Goal: Task Accomplishment & Management: Manage account settings

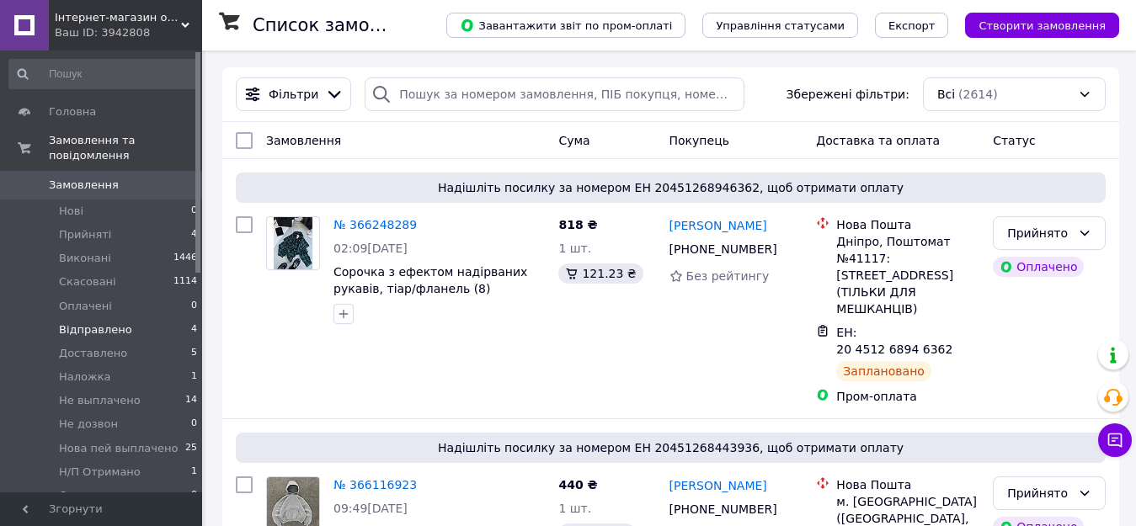
click at [115, 323] on span "Відправлено" at bounding box center [95, 330] width 73 height 15
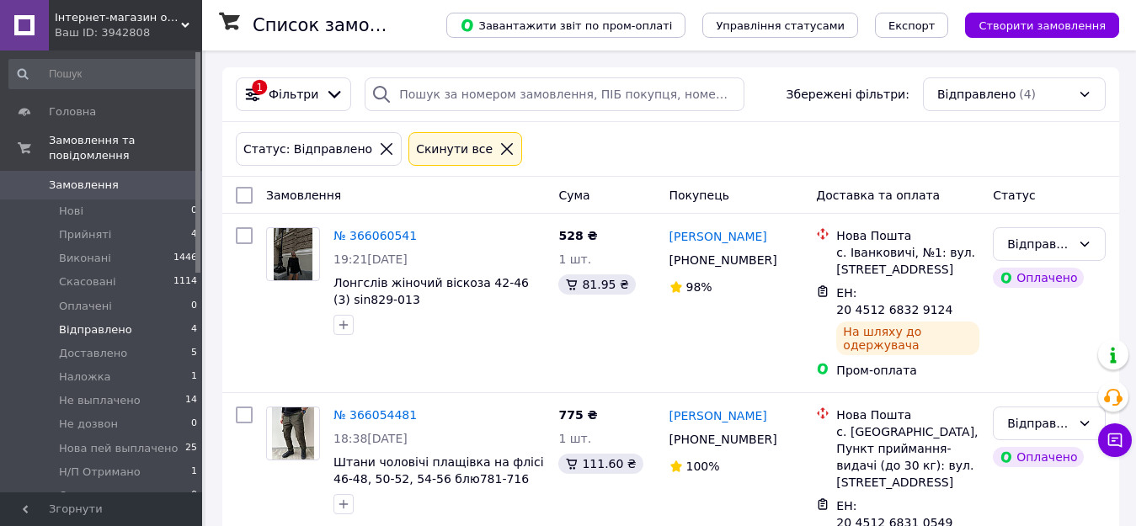
click at [499, 152] on icon at bounding box center [506, 148] width 15 height 15
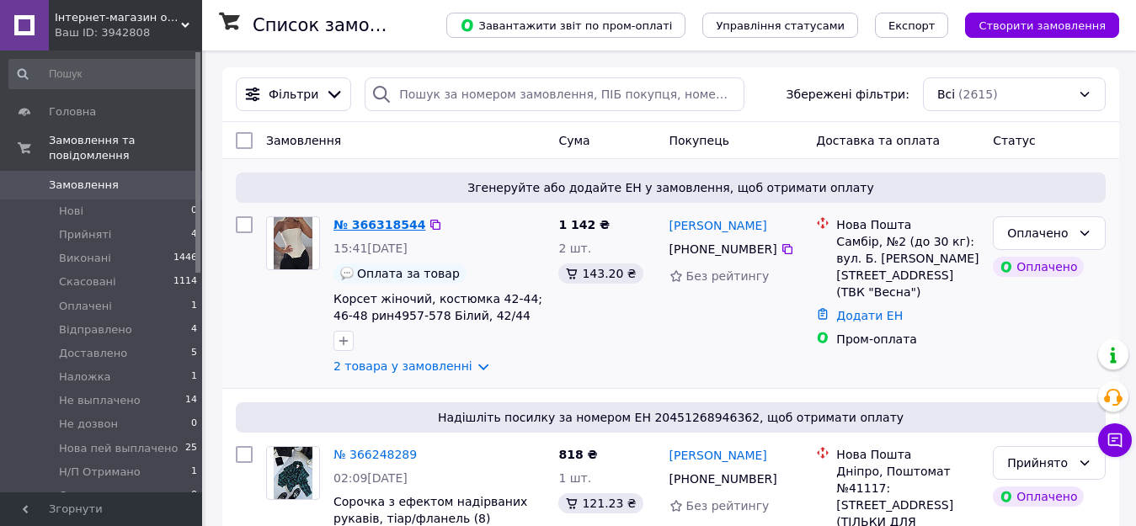
click at [377, 223] on link "№ 366318544" at bounding box center [379, 224] width 92 height 13
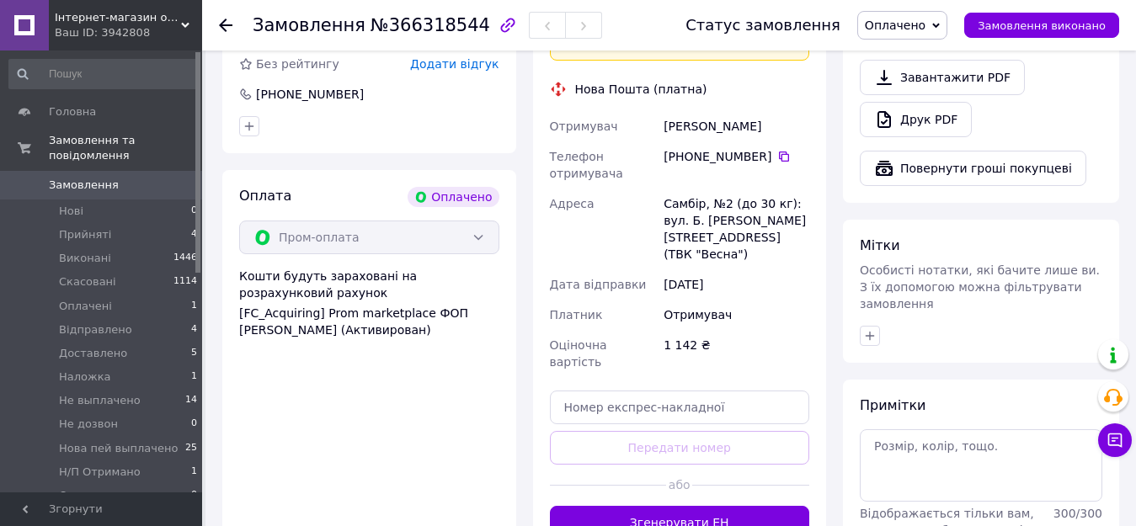
scroll to position [674, 0]
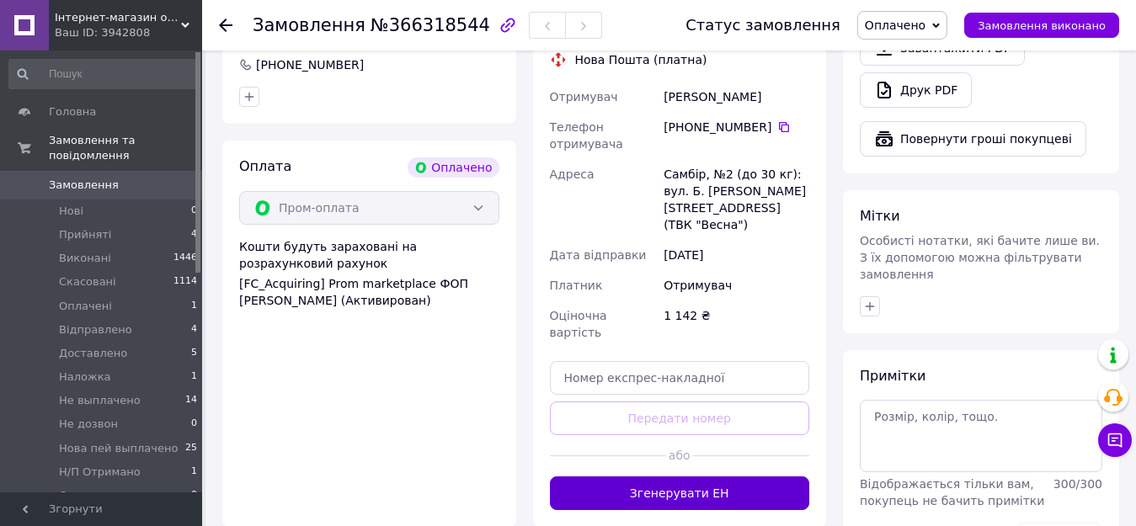
click at [714, 477] on button "Згенерувати ЕН" at bounding box center [680, 494] width 260 height 34
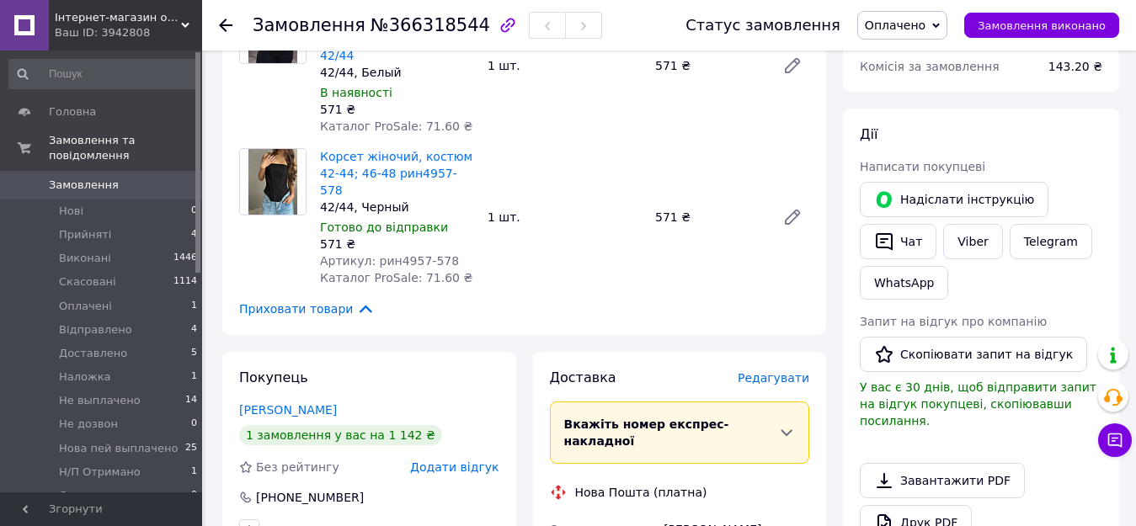
scroll to position [84, 0]
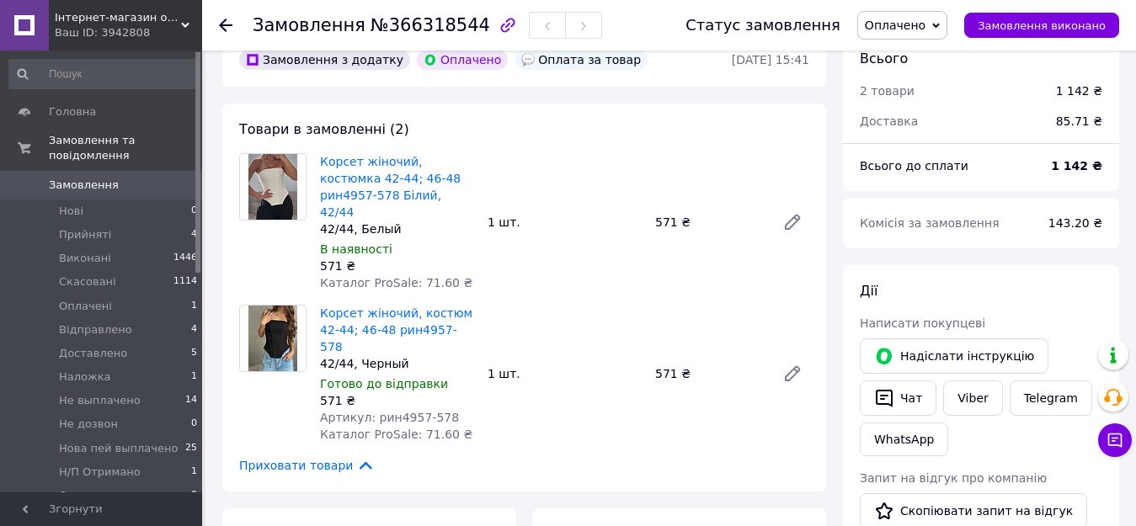
click at [943, 26] on span "Оплачено" at bounding box center [902, 25] width 90 height 29
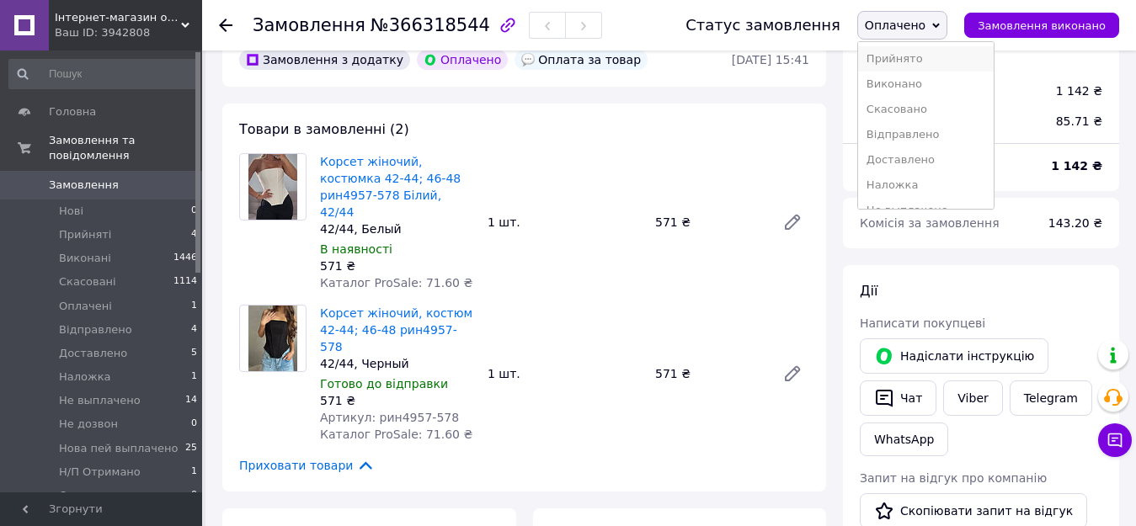
click at [920, 59] on li "Прийнято" at bounding box center [926, 58] width 136 height 25
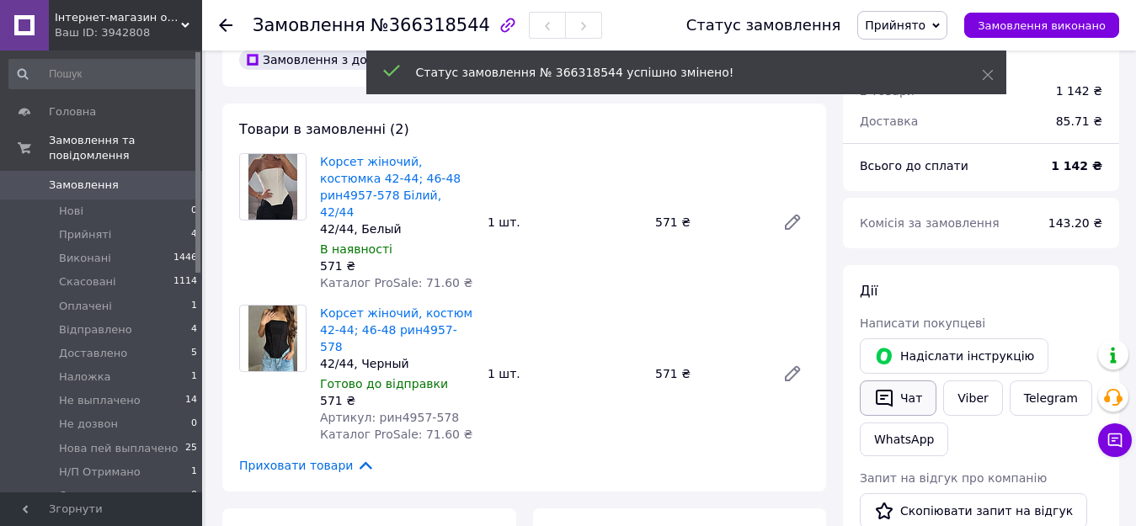
click at [899, 408] on button "Чат" at bounding box center [898, 398] width 77 height 35
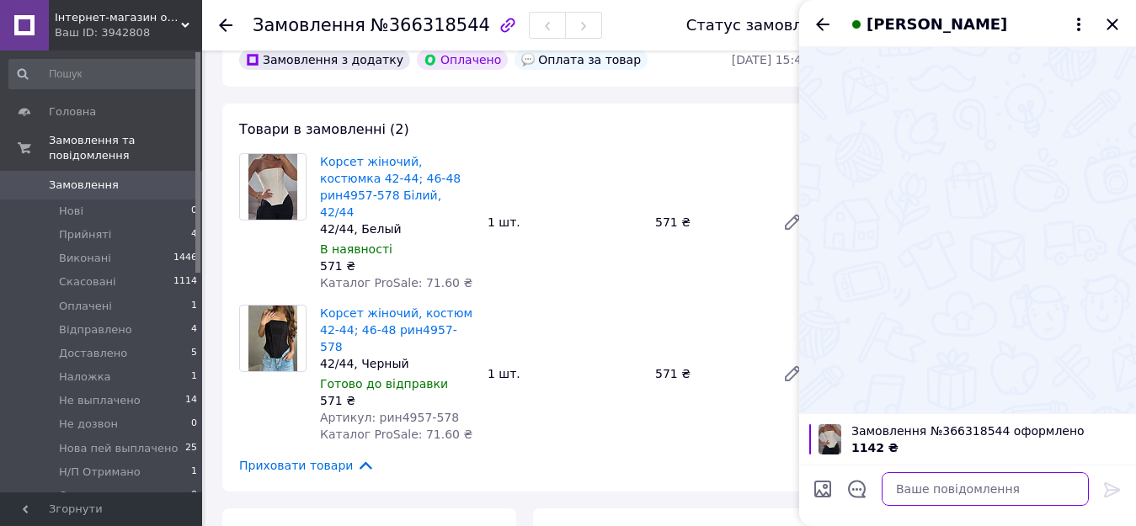
click at [924, 483] on textarea at bounding box center [985, 489] width 207 height 34
click at [932, 485] on textarea "Ваше замолвення прийнято!" at bounding box center [968, 489] width 241 height 34
type textarea "Ваше замовлення прийнято!"
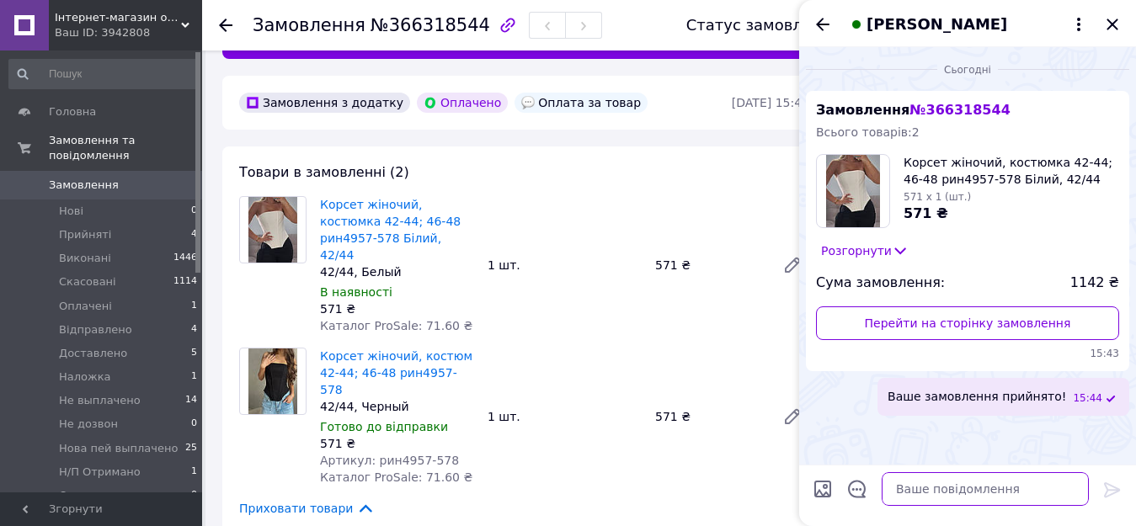
scroll to position [0, 0]
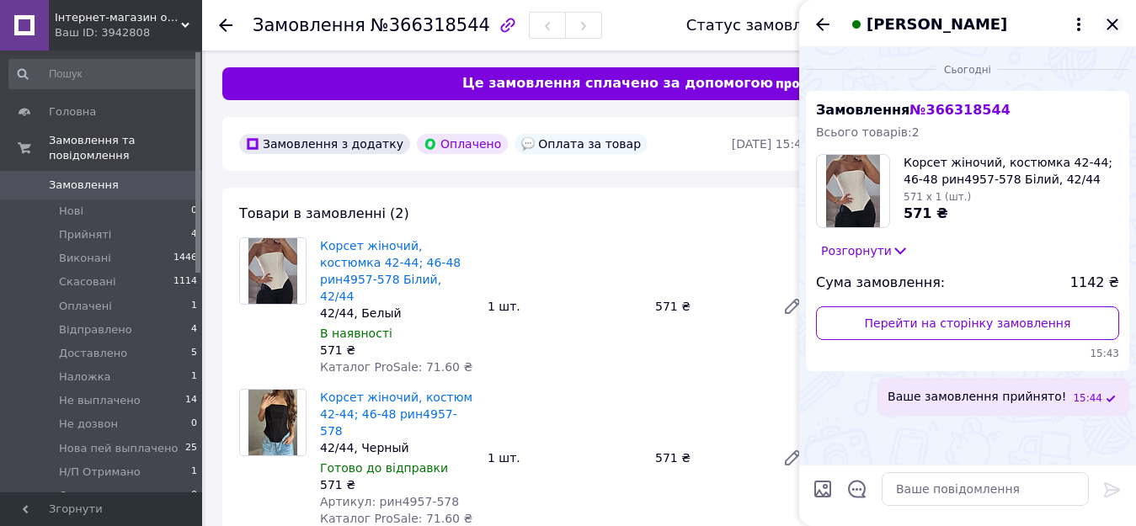
click at [1115, 30] on icon "Закрити" at bounding box center [1112, 24] width 20 height 20
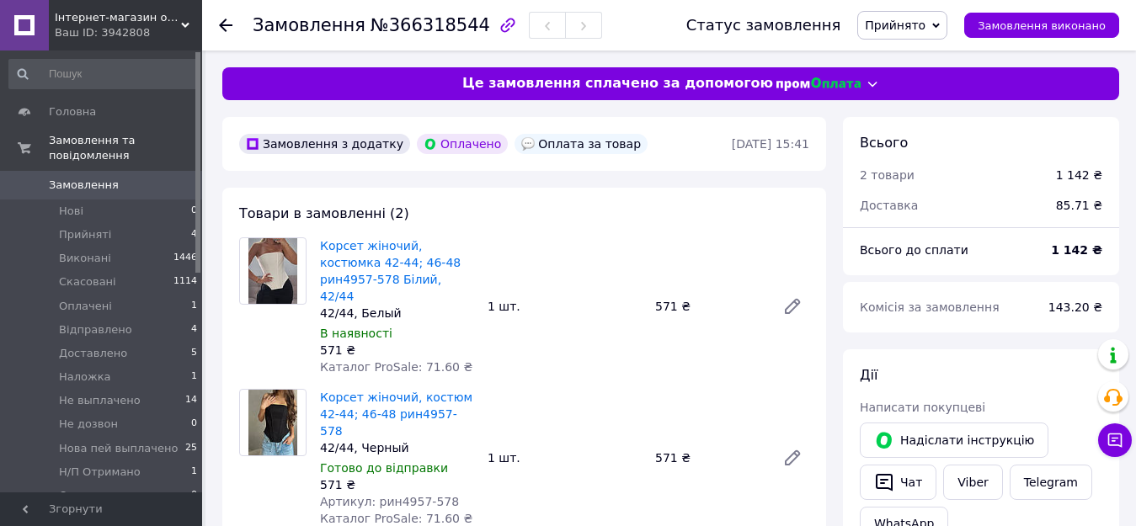
click at [226, 23] on icon at bounding box center [225, 25] width 13 height 13
